Goal: Check status: Check status

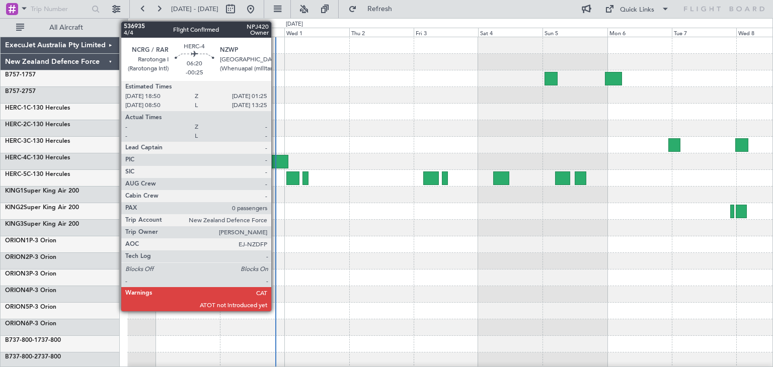
click at [276, 156] on div at bounding box center [279, 162] width 18 height 14
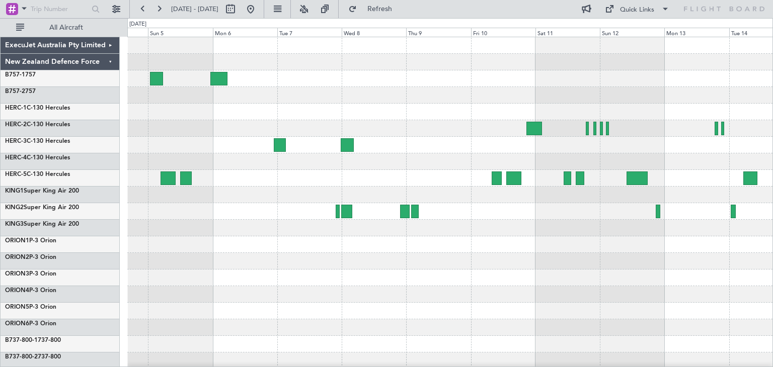
click at [189, 285] on div at bounding box center [449, 278] width 645 height 17
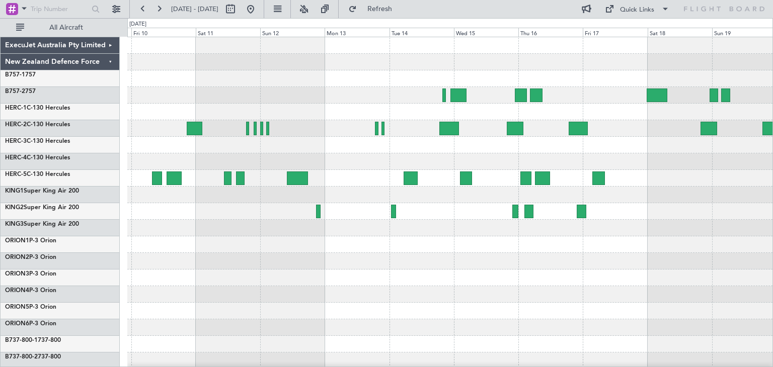
click at [762, 285] on div at bounding box center [449, 244] width 645 height 415
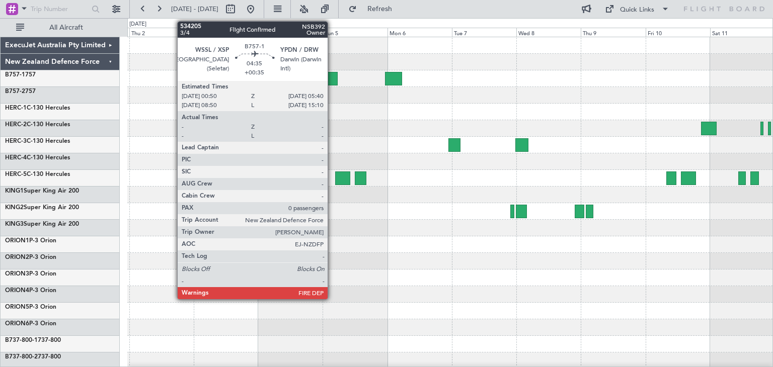
click at [332, 76] on div at bounding box center [331, 79] width 13 height 14
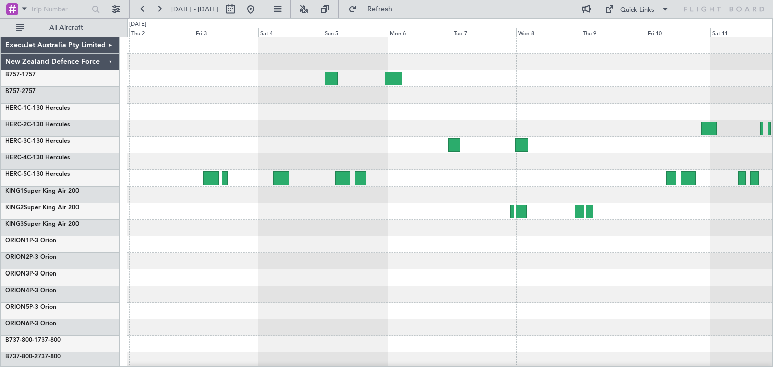
click at [443, 4] on div "[DATE] - [DATE] Refresh Quick Links All Aircraft" at bounding box center [386, 9] width 773 height 18
click at [401, 11] on span "Refresh" at bounding box center [380, 9] width 42 height 7
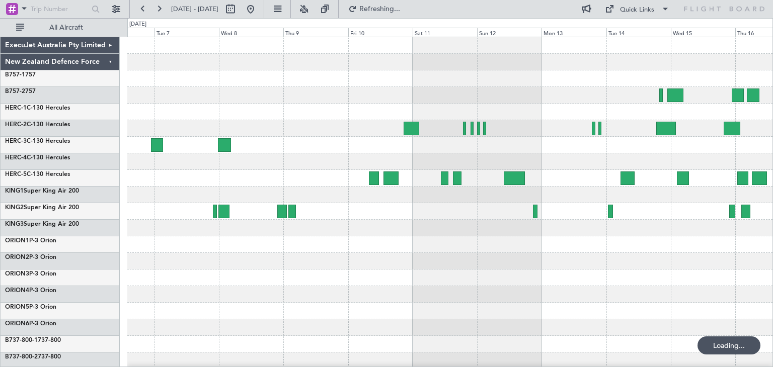
click at [98, 218] on div "ExecuJet Australia Pty Limited New Zealand Defence Force B757-1 757 B757-2 757 …" at bounding box center [386, 192] width 773 height 349
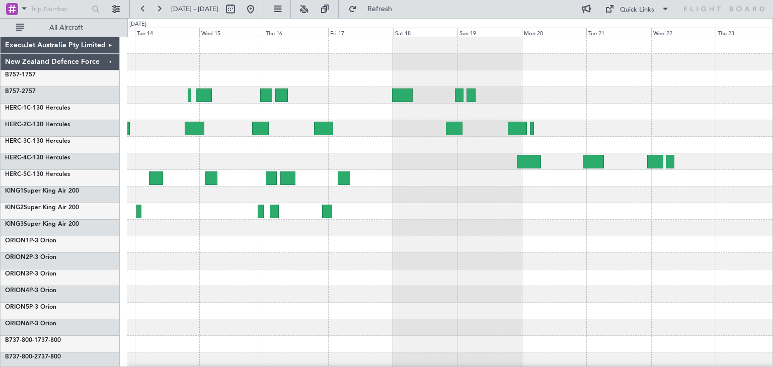
click at [215, 274] on div at bounding box center [449, 244] width 645 height 415
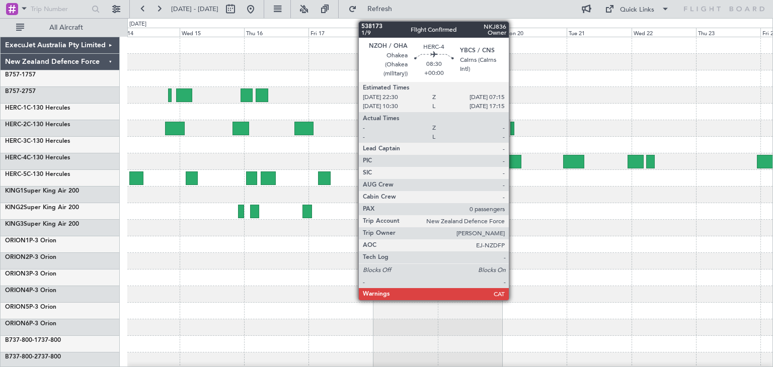
click at [513, 159] on div at bounding box center [510, 162] width 24 height 14
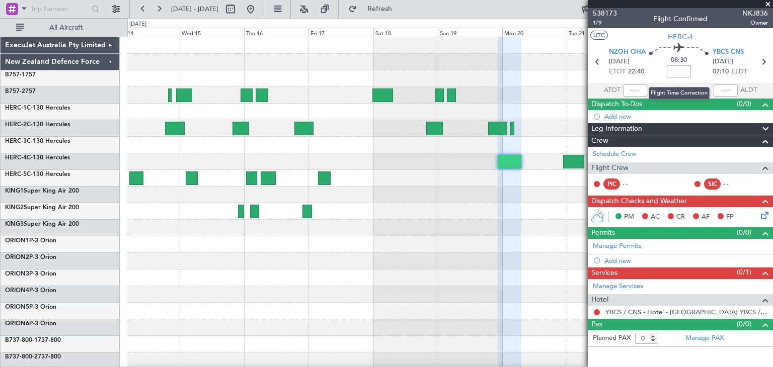
click at [679, 70] on input at bounding box center [679, 71] width 24 height 12
type input "-00:25"
click at [765, 3] on span at bounding box center [768, 4] width 10 height 9
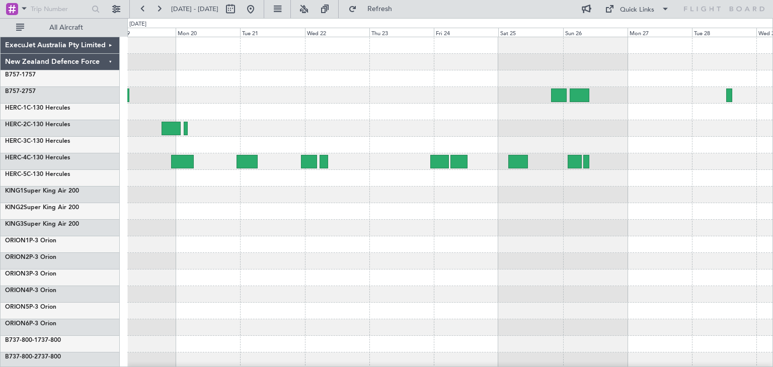
click at [313, 233] on div at bounding box center [449, 244] width 645 height 415
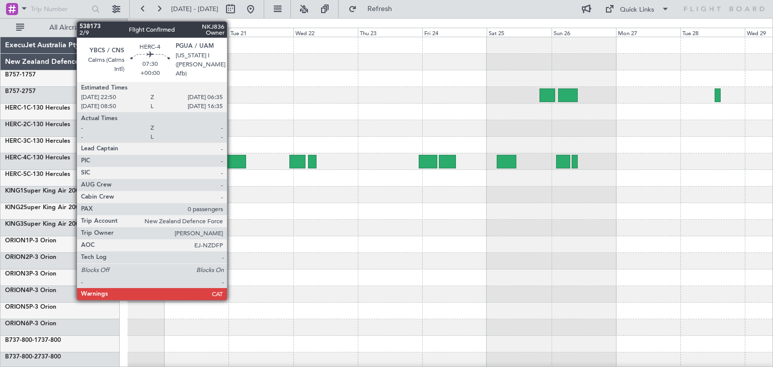
click at [231, 158] on div at bounding box center [235, 162] width 21 height 14
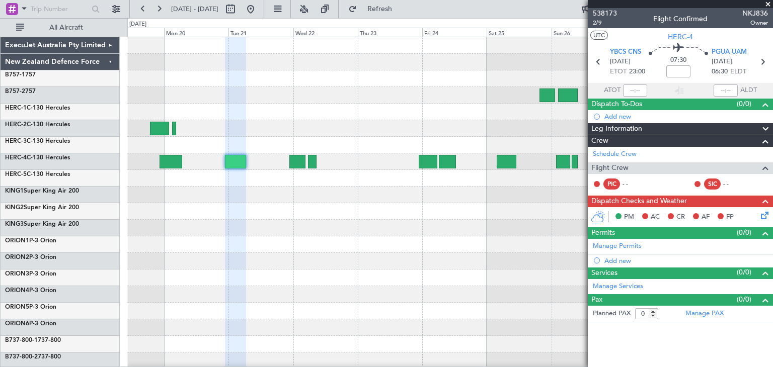
click at [703, 69] on div "07:30" at bounding box center [678, 61] width 66 height 37
click at [678, 70] on input at bounding box center [678, 71] width 24 height 12
type input "_"
type input "-01:05"
click at [767, 4] on span at bounding box center [768, 4] width 10 height 9
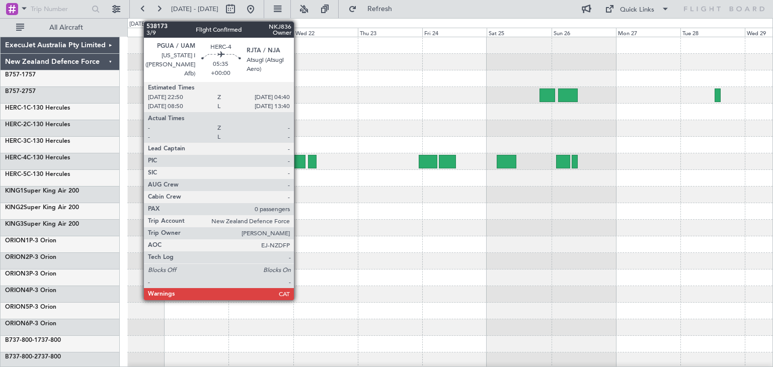
click at [298, 160] on div at bounding box center [297, 162] width 16 height 14
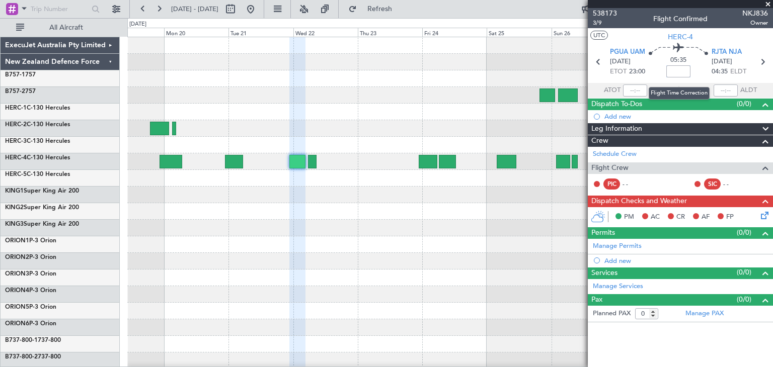
click at [681, 71] on input at bounding box center [678, 71] width 24 height 12
type input "-00:40"
click at [767, 0] on span at bounding box center [768, 4] width 10 height 9
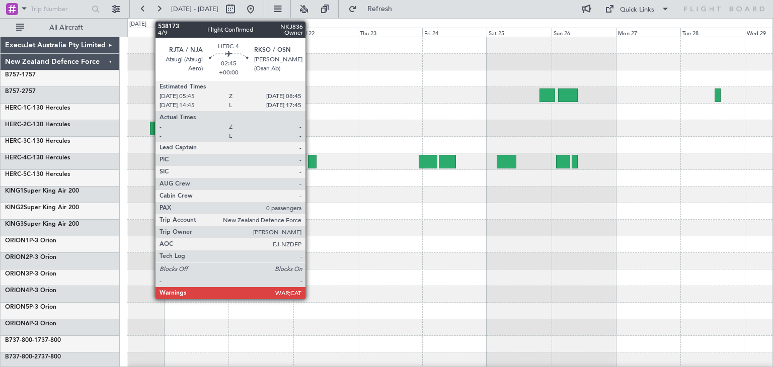
click at [310, 161] on div at bounding box center [312, 162] width 9 height 14
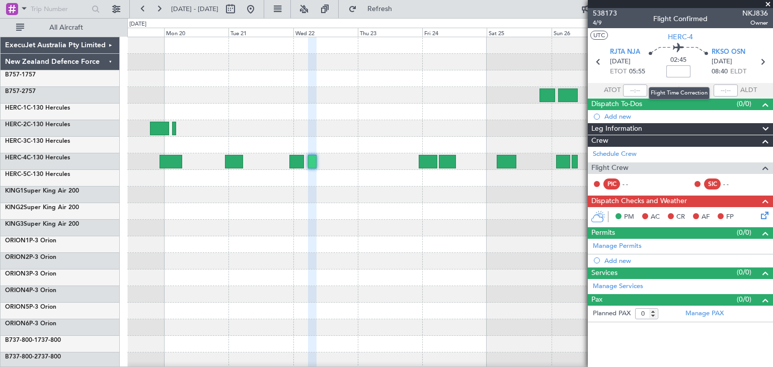
click at [678, 73] on input at bounding box center [678, 71] width 24 height 12
type input "+00:10"
drag, startPoint x: 669, startPoint y: 72, endPoint x: 699, endPoint y: 73, distance: 30.2
click at [699, 73] on div "02:55 +00:10" at bounding box center [678, 61] width 66 height 37
type input "+00:00"
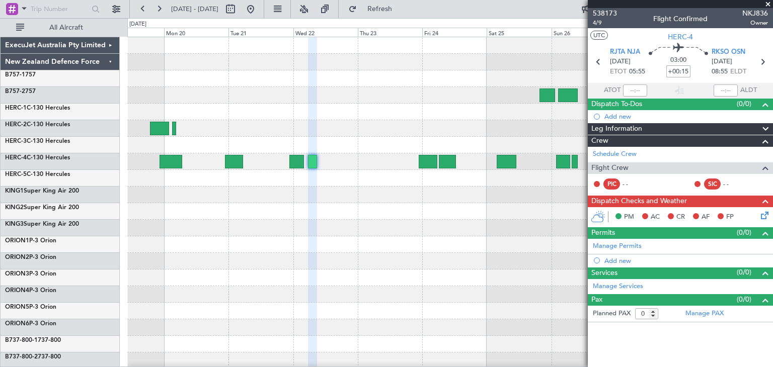
type input "+00:15"
click at [767, 1] on span at bounding box center [768, 4] width 10 height 9
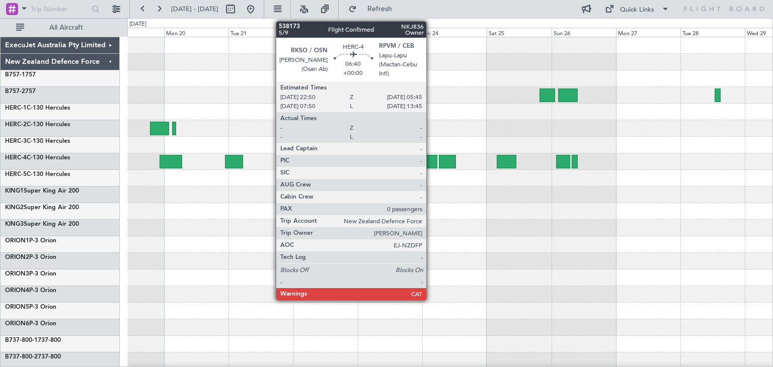
click at [431, 160] on div at bounding box center [428, 162] width 19 height 14
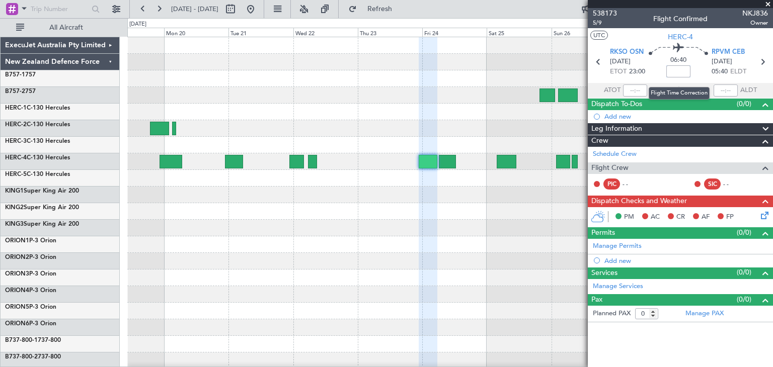
click at [679, 73] on input at bounding box center [678, 71] width 24 height 12
type input "-00:35"
click at [769, 1] on span at bounding box center [768, 4] width 10 height 9
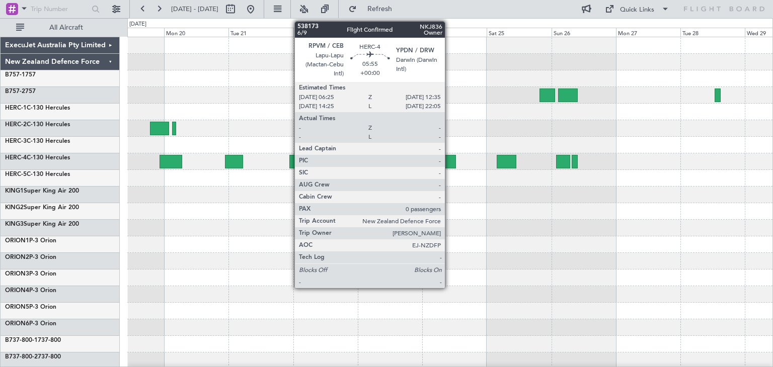
click at [449, 157] on div at bounding box center [447, 162] width 17 height 14
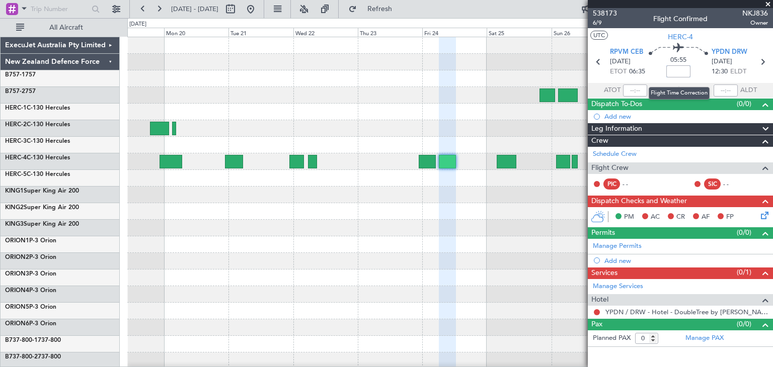
click at [680, 71] on input at bounding box center [678, 71] width 24 height 12
drag, startPoint x: 670, startPoint y: 72, endPoint x: 693, endPoint y: 72, distance: 22.6
click at [693, 72] on div "06:45 +00:50" at bounding box center [678, 61] width 66 height 37
type input "+"
type input "+00:00"
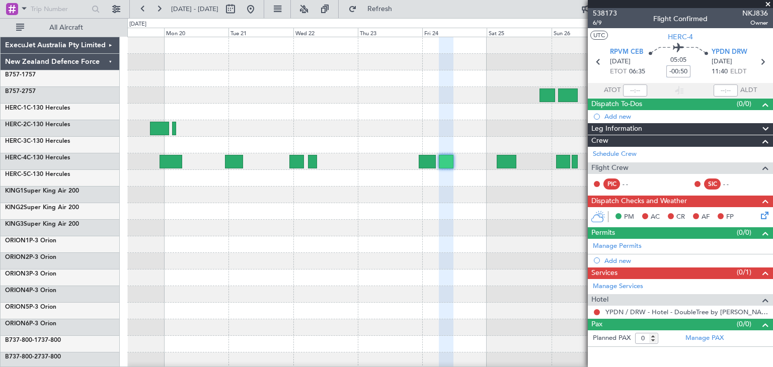
type input "-00:50"
click at [769, 3] on span at bounding box center [768, 4] width 10 height 9
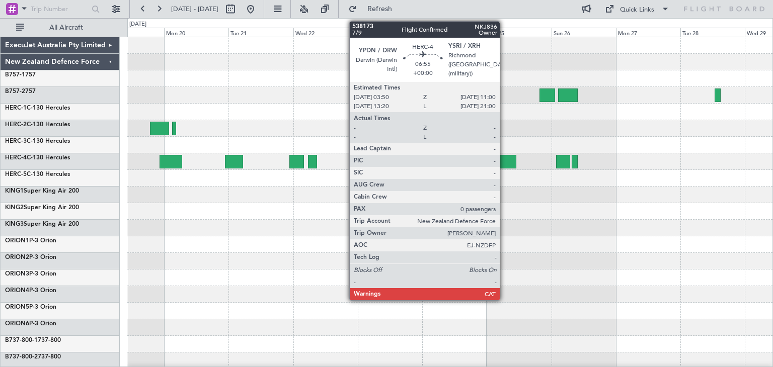
click at [503, 161] on div at bounding box center [507, 162] width 20 height 14
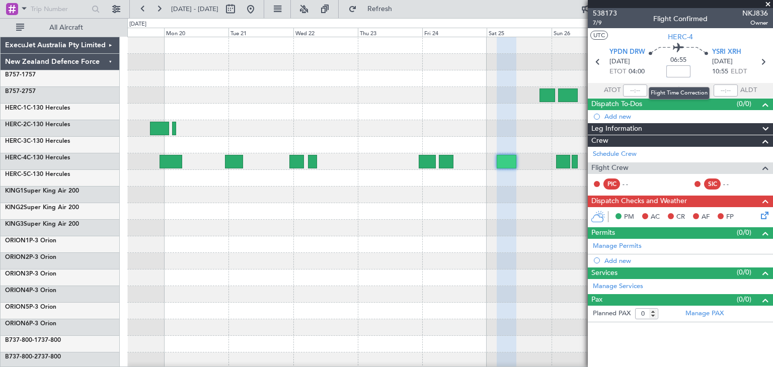
click at [681, 70] on input at bounding box center [678, 71] width 24 height 12
type input "-01:00"
click at [767, 1] on span at bounding box center [768, 4] width 10 height 9
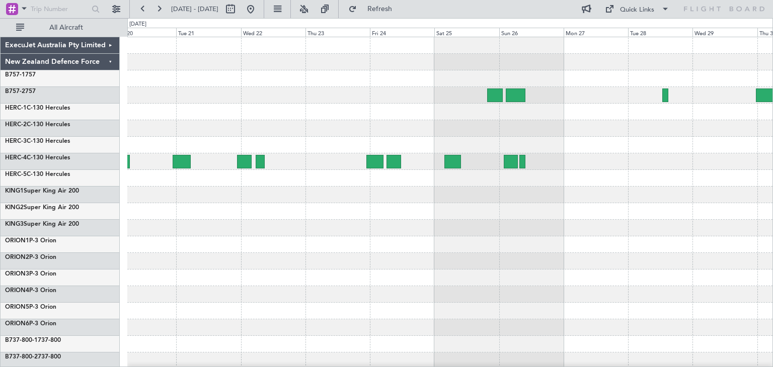
click at [535, 192] on div at bounding box center [449, 244] width 645 height 415
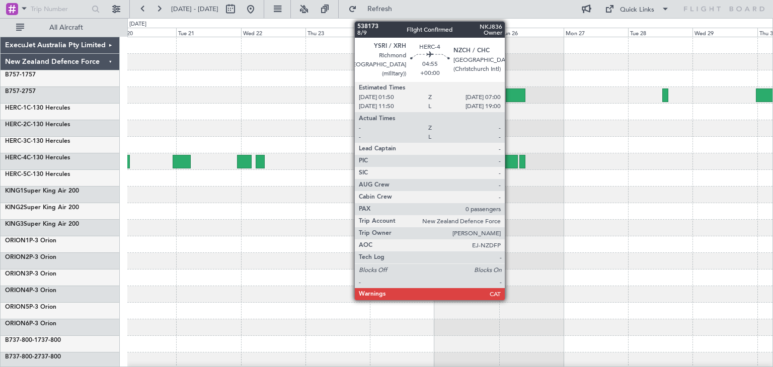
click at [509, 159] on div at bounding box center [511, 162] width 14 height 14
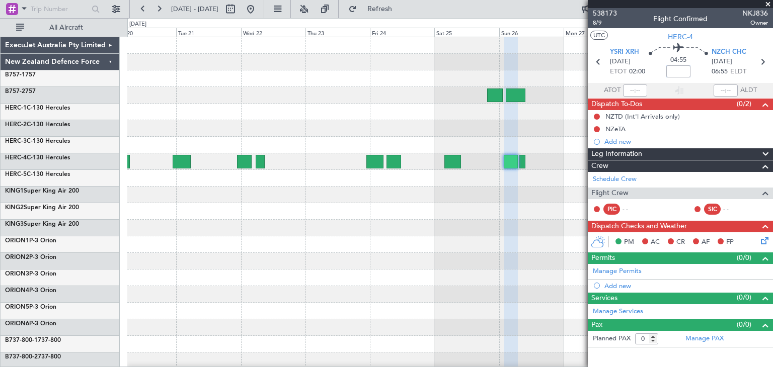
click at [677, 70] on input at bounding box center [678, 71] width 24 height 12
type input "-00:35"
click at [771, 4] on span at bounding box center [768, 4] width 10 height 9
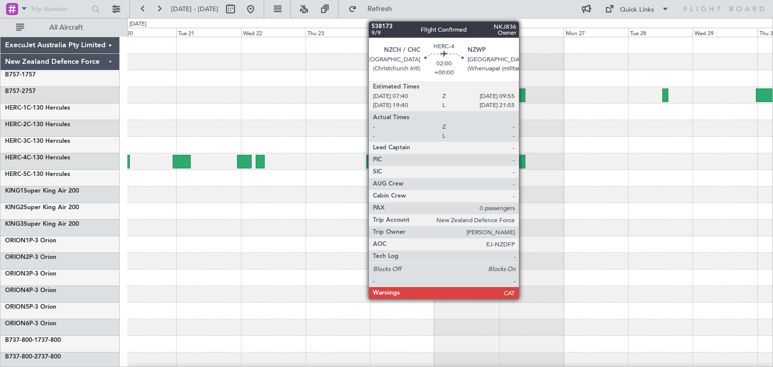
click at [523, 162] on div at bounding box center [522, 162] width 7 height 14
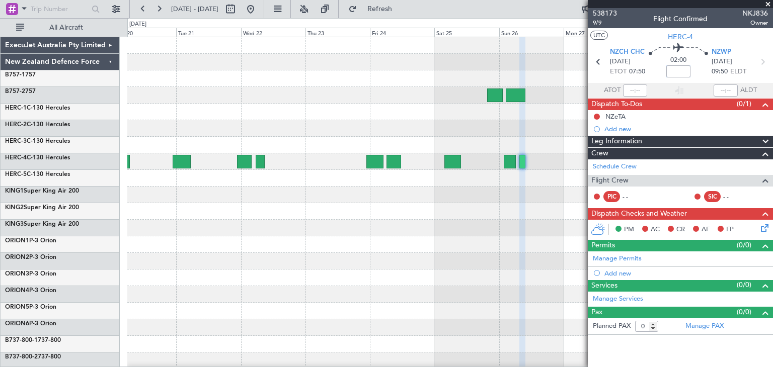
click at [682, 70] on input at bounding box center [678, 71] width 24 height 12
type input "-00:15"
click at [769, 4] on span at bounding box center [768, 4] width 10 height 9
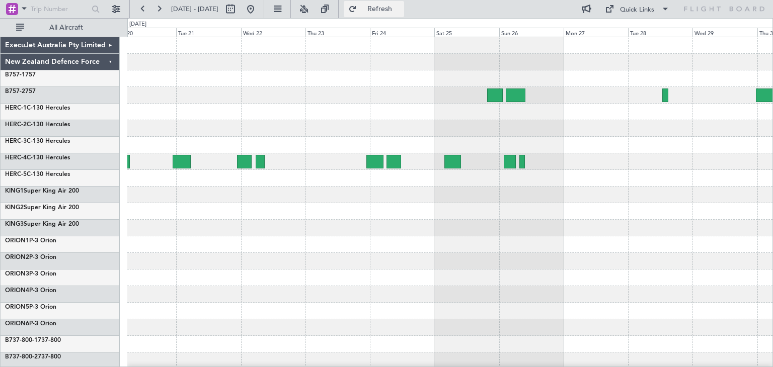
click at [401, 11] on span "Refresh" at bounding box center [380, 9] width 42 height 7
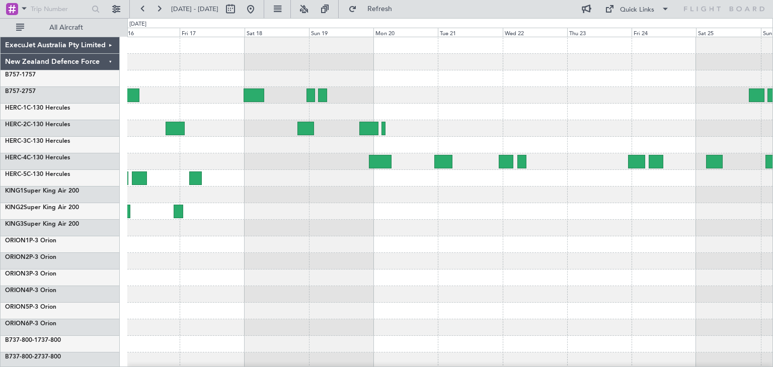
click at [556, 239] on div at bounding box center [449, 244] width 645 height 415
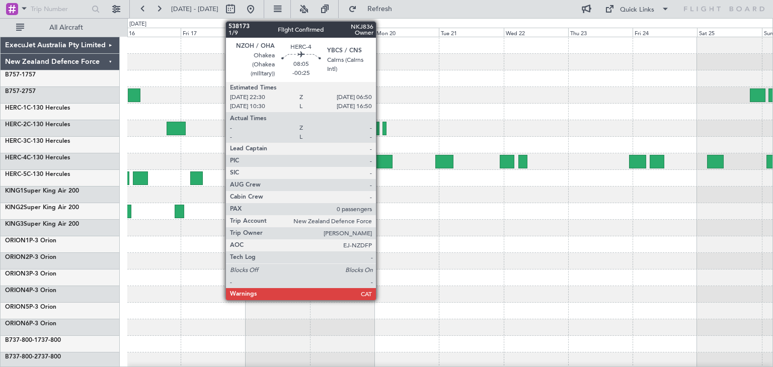
click at [380, 162] on div at bounding box center [381, 162] width 23 height 14
